Goal: Find specific page/section: Find specific page/section

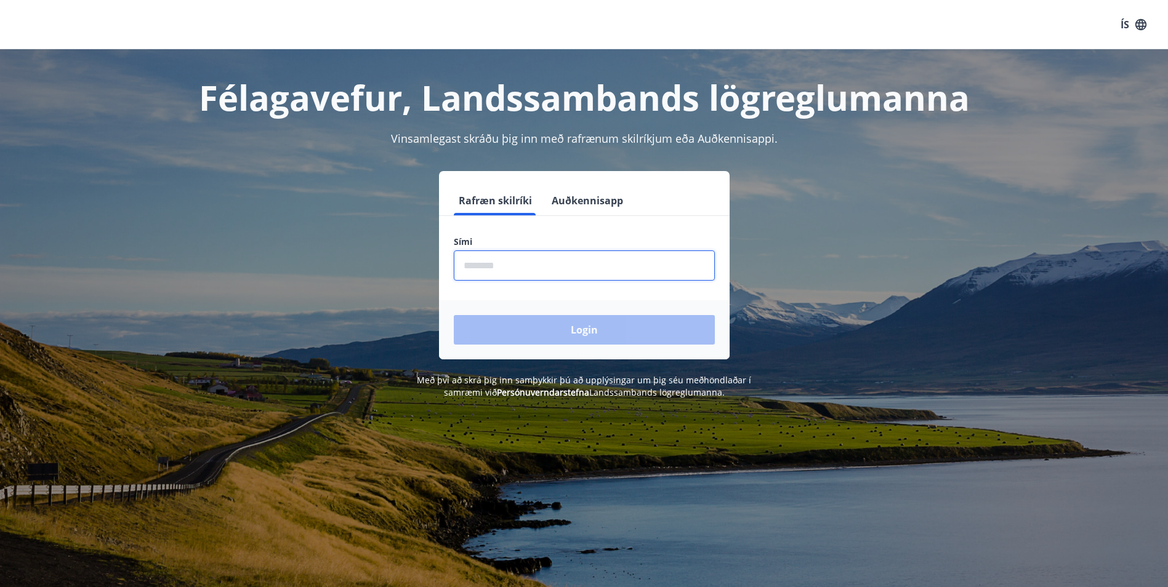
click at [561, 266] on input "phone" at bounding box center [584, 266] width 261 height 30
type input "********"
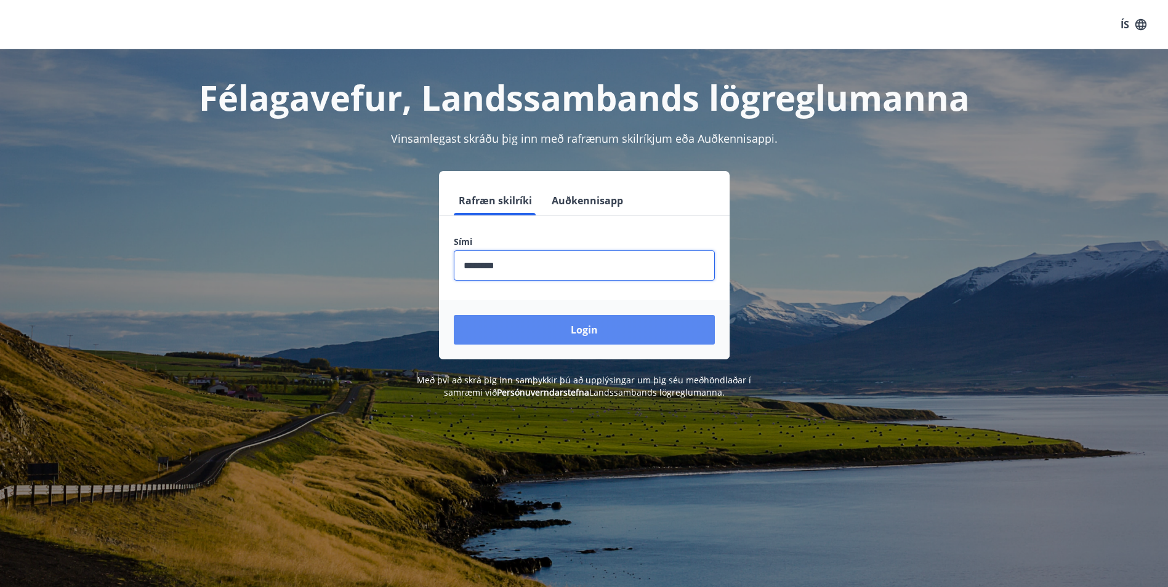
click at [611, 329] on button "Login" at bounding box center [584, 330] width 261 height 30
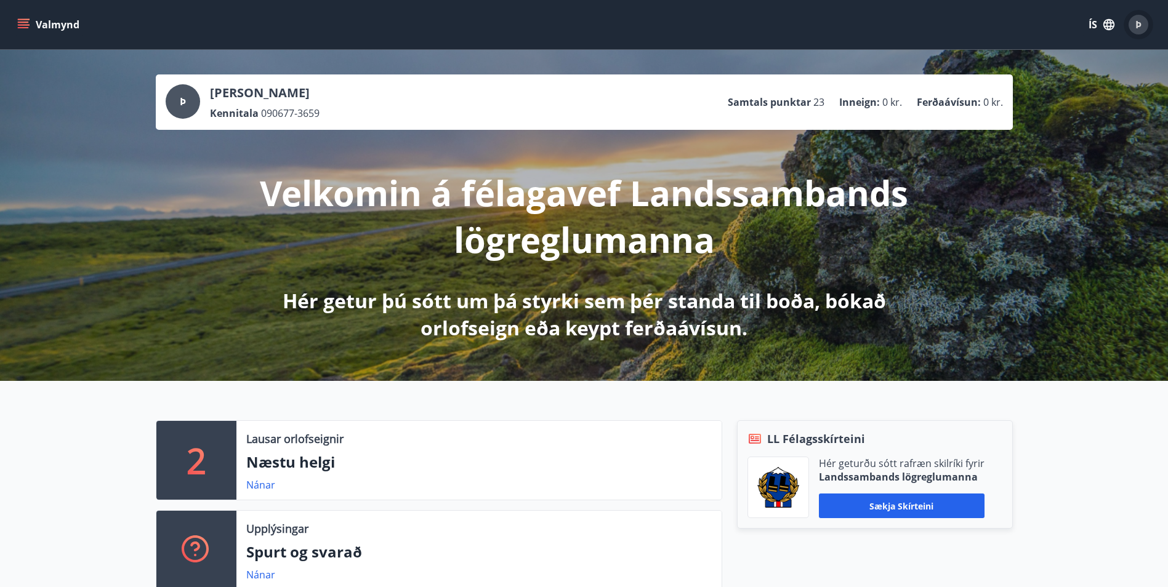
click at [1137, 20] on span "Þ" at bounding box center [1138, 25] width 6 height 14
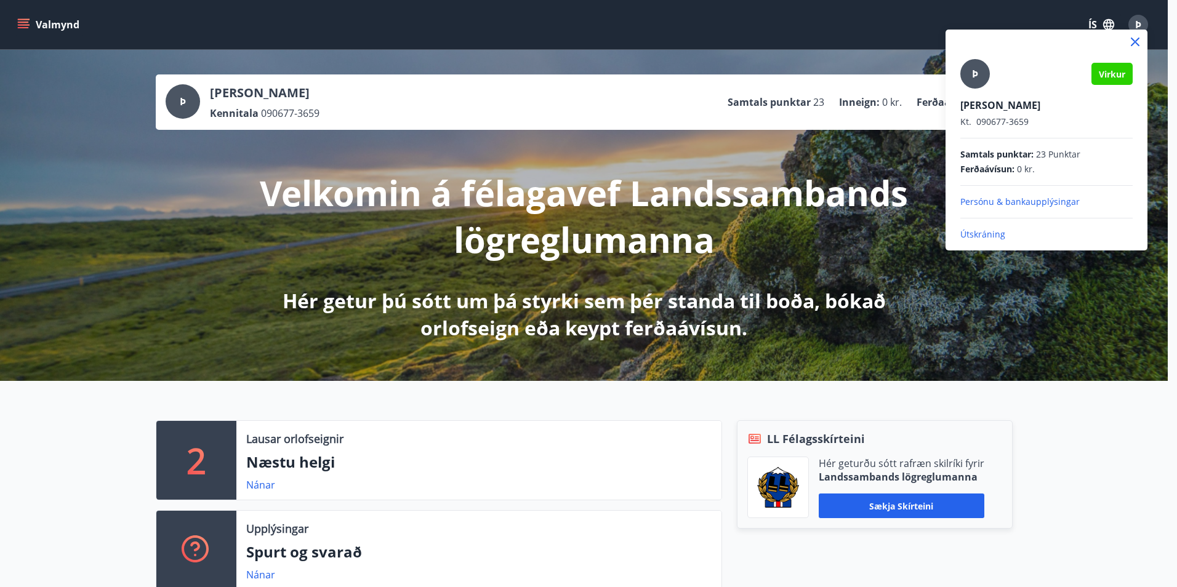
click at [1078, 517] on div at bounding box center [588, 293] width 1177 height 587
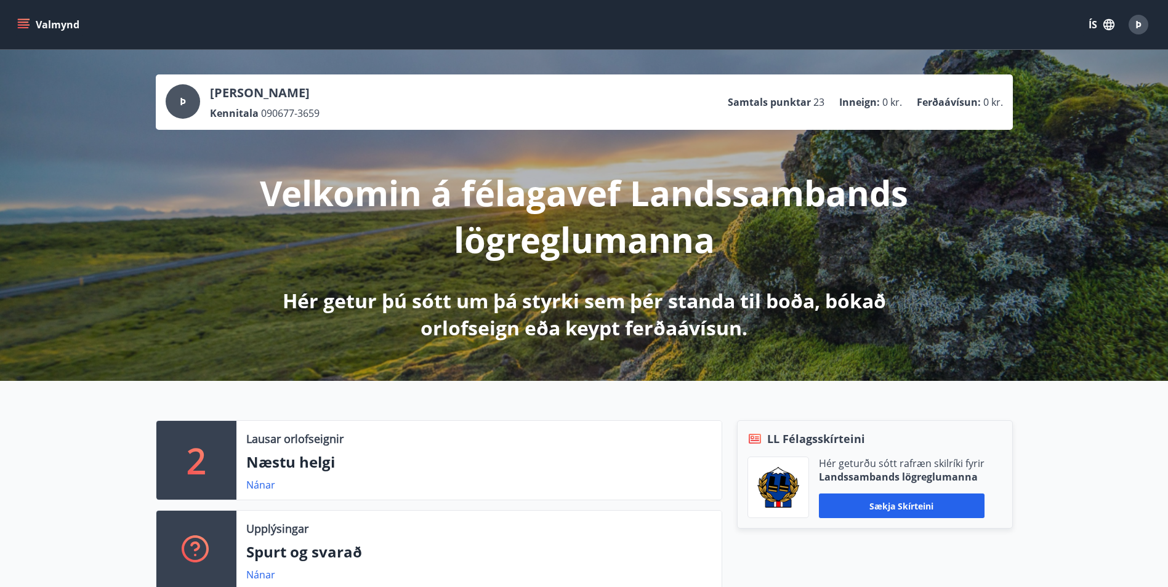
click at [22, 22] on icon "menu" at bounding box center [23, 22] width 11 height 1
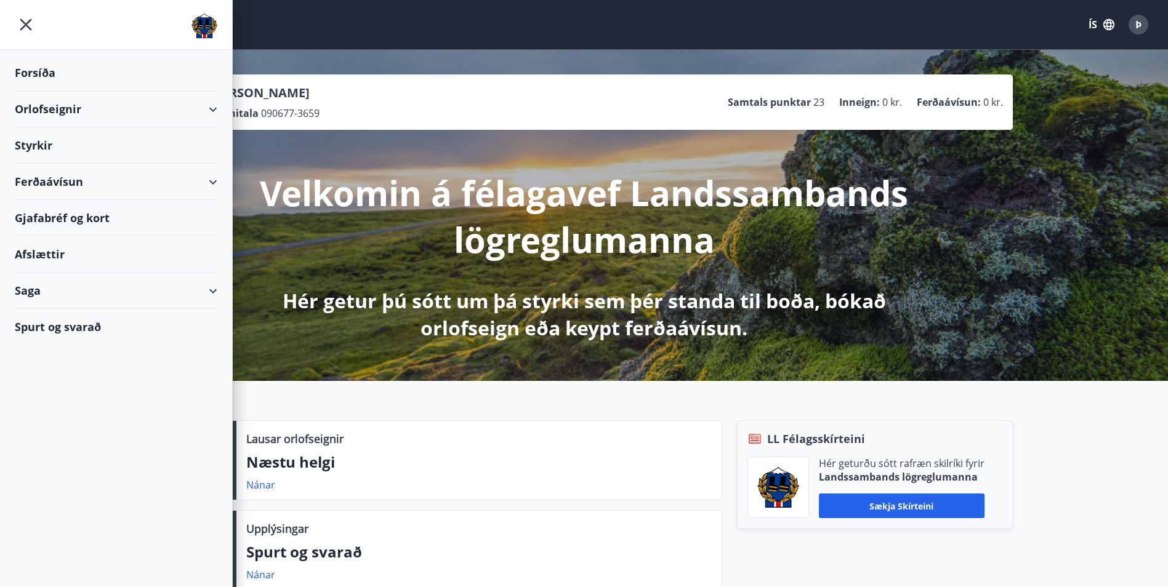
click at [55, 216] on div "Gjafabréf og kort" at bounding box center [116, 218] width 203 height 36
click at [58, 221] on div "Gjafabréf og kort" at bounding box center [116, 218] width 203 height 36
